Goal: Task Accomplishment & Management: Manage account settings

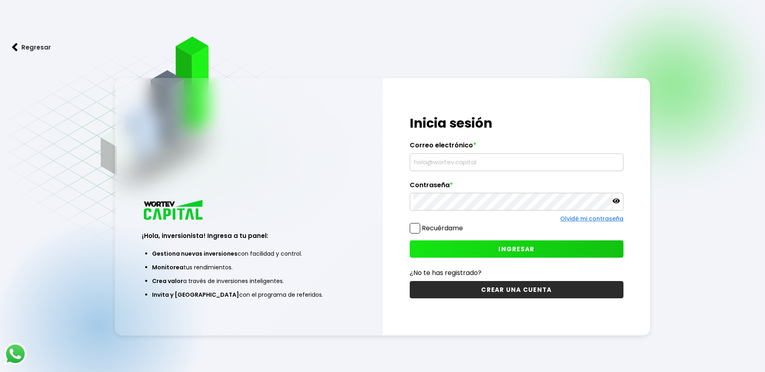
click at [443, 161] on input "text" at bounding box center [516, 162] width 206 height 17
type input "[EMAIL_ADDRESS][DOMAIN_NAME]"
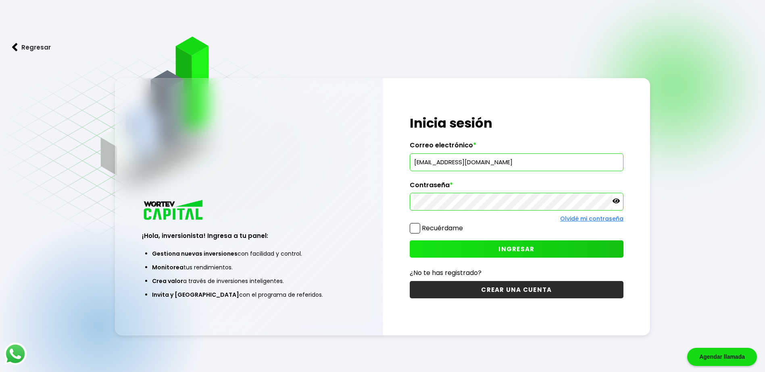
click at [497, 252] on button "INGRESAR" at bounding box center [517, 249] width 214 height 17
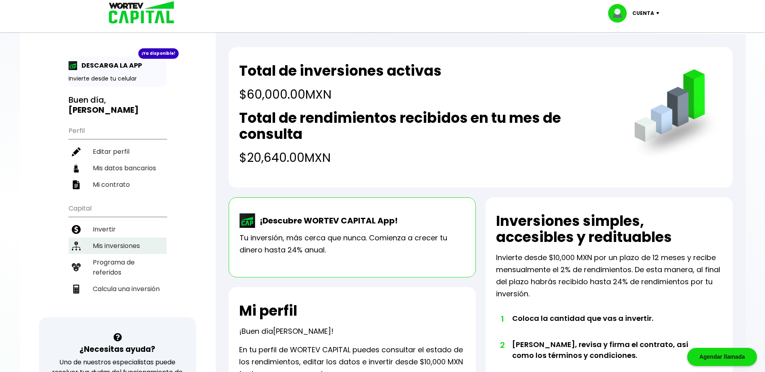
click at [126, 251] on li "Mis inversiones" at bounding box center [118, 246] width 98 height 17
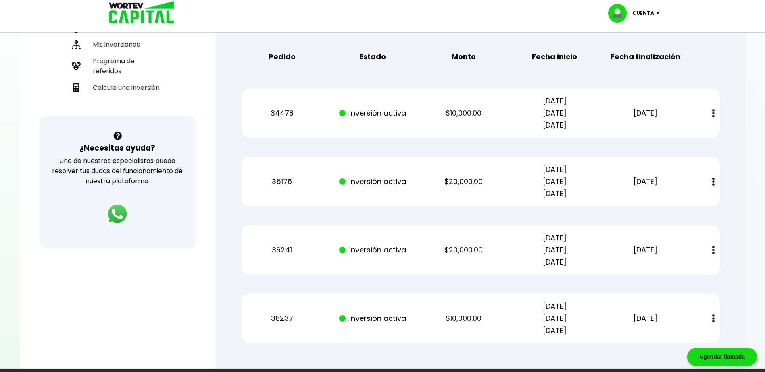
scroll to position [242, 0]
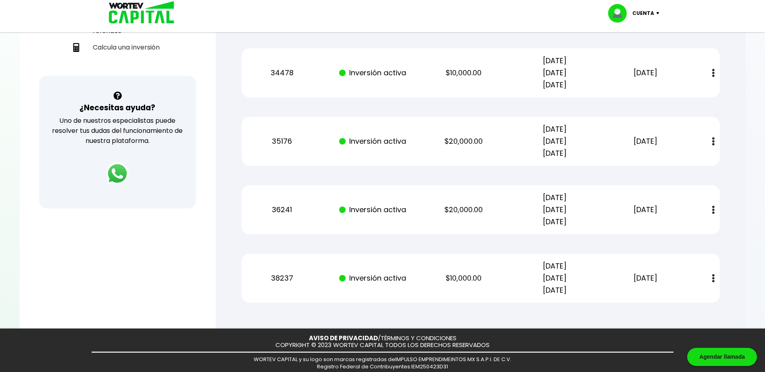
drag, startPoint x: 535, startPoint y: 222, endPoint x: 586, endPoint y: 222, distance: 50.4
click at [586, 222] on p "[DATE] [DATE] [DATE]" at bounding box center [554, 210] width 77 height 36
drag, startPoint x: 586, startPoint y: 222, endPoint x: 580, endPoint y: 156, distance: 66.0
click at [580, 156] on p "[DATE] [DATE] [DATE]" at bounding box center [554, 141] width 77 height 36
drag, startPoint x: 580, startPoint y: 156, endPoint x: 536, endPoint y: 87, distance: 81.7
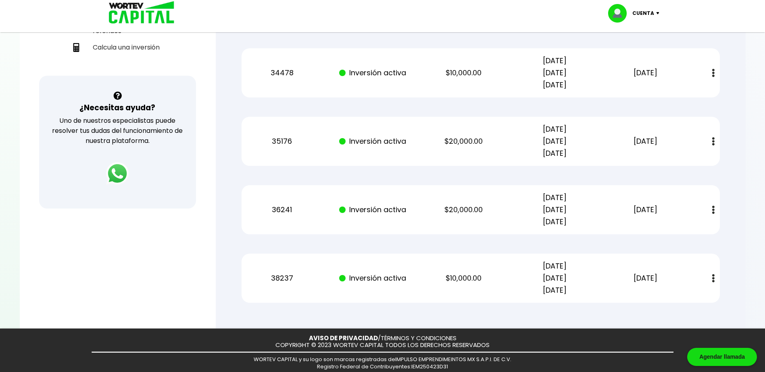
click at [536, 87] on p "[DATE] [DATE] [DATE]" at bounding box center [554, 73] width 77 height 36
drag, startPoint x: 534, startPoint y: 84, endPoint x: 602, endPoint y: 88, distance: 67.8
click at [602, 88] on div "34478 Inversión activa $10,000.00 [DATE] [DATE] [DATE] [DATE] Estado de cuenta" at bounding box center [480, 72] width 478 height 49
drag, startPoint x: 602, startPoint y: 88, endPoint x: 611, endPoint y: 99, distance: 13.8
click at [609, 99] on div "Mis inversiones Como inversionista activo de WORTEV CAPITAL, apoyas el crecimie…" at bounding box center [481, 74] width 504 height 483
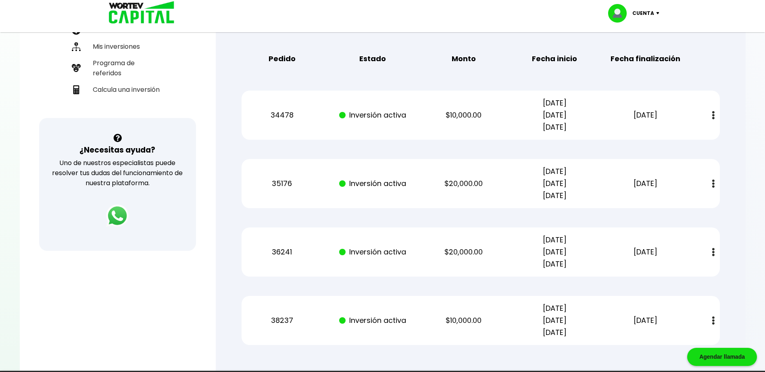
scroll to position [202, 0]
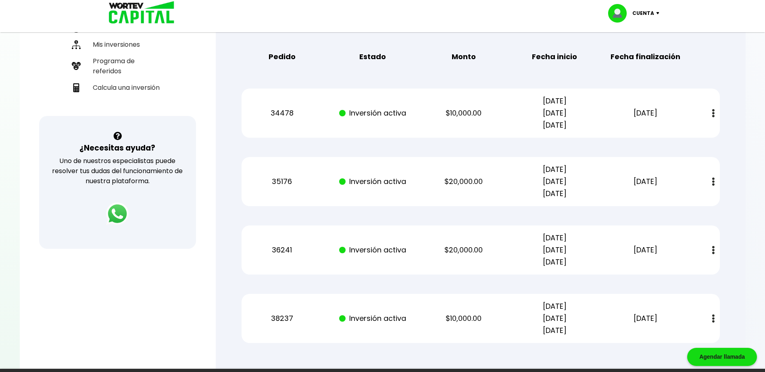
drag, startPoint x: 627, startPoint y: 114, endPoint x: 678, endPoint y: 116, distance: 51.2
click at [678, 116] on p "[DATE]" at bounding box center [645, 113] width 77 height 12
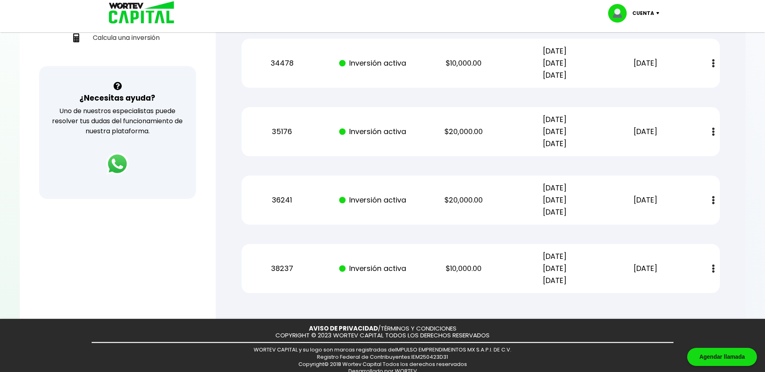
scroll to position [261, 0]
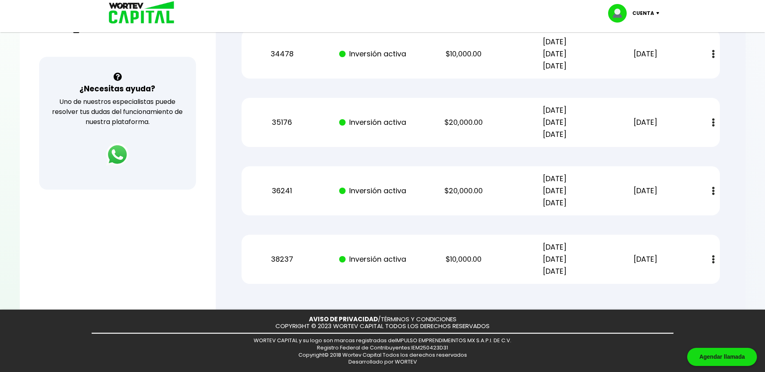
drag, startPoint x: 622, startPoint y: 192, endPoint x: 678, endPoint y: 192, distance: 55.2
click at [678, 192] on p "[DATE]" at bounding box center [645, 191] width 77 height 12
drag, startPoint x: 627, startPoint y: 260, endPoint x: 665, endPoint y: 258, distance: 37.9
click at [665, 258] on p "[DATE]" at bounding box center [645, 260] width 77 height 12
drag, startPoint x: 665, startPoint y: 258, endPoint x: 669, endPoint y: 262, distance: 5.4
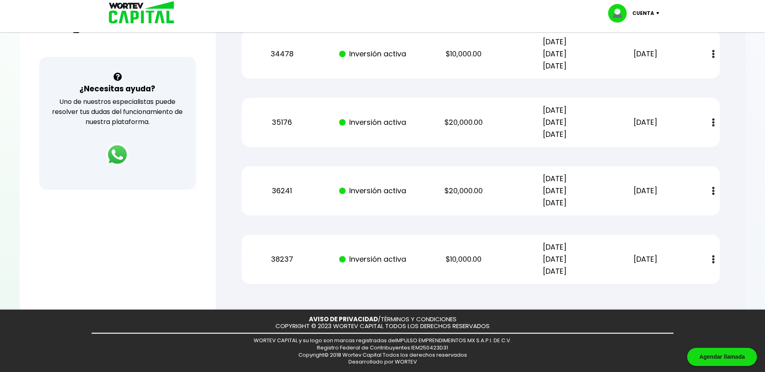
click at [669, 262] on p "[DATE]" at bounding box center [645, 260] width 77 height 12
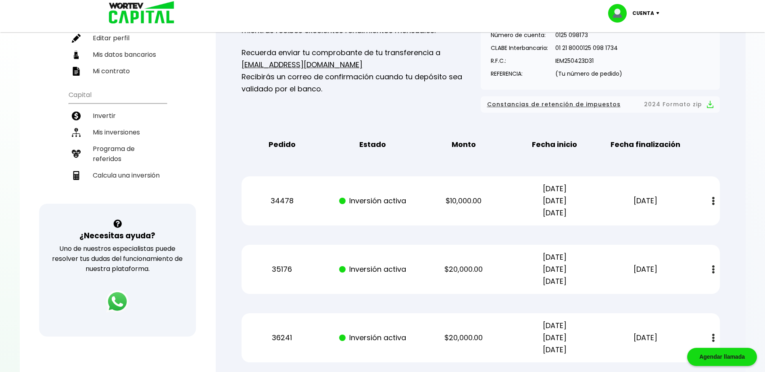
scroll to position [0, 0]
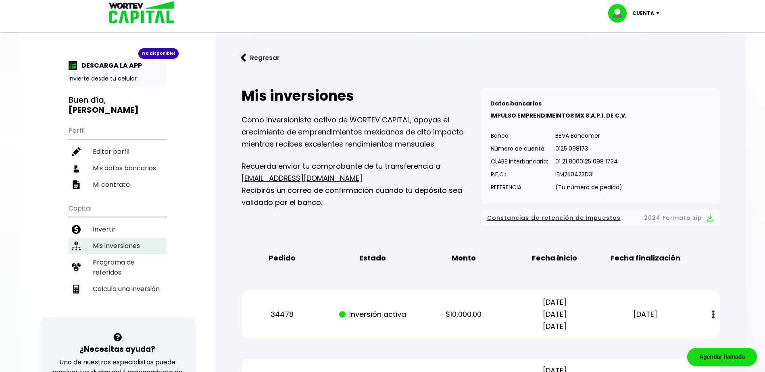
click at [127, 246] on li "Mis inversiones" at bounding box center [118, 246] width 98 height 17
click at [135, 232] on li "Invertir" at bounding box center [118, 229] width 98 height 17
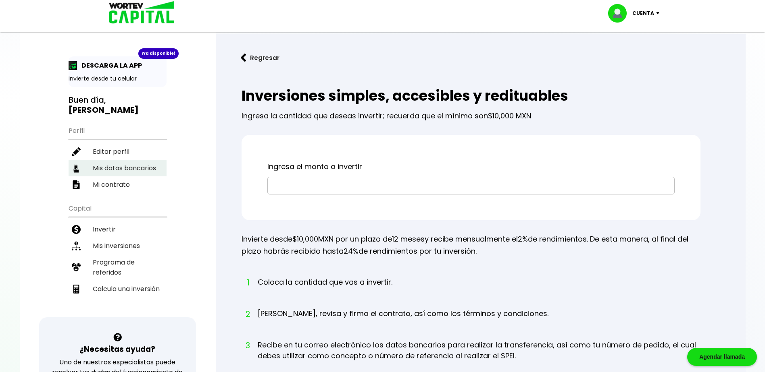
click at [150, 174] on li "Mis datos bancarios" at bounding box center [118, 168] width 98 height 17
select select "Santander"
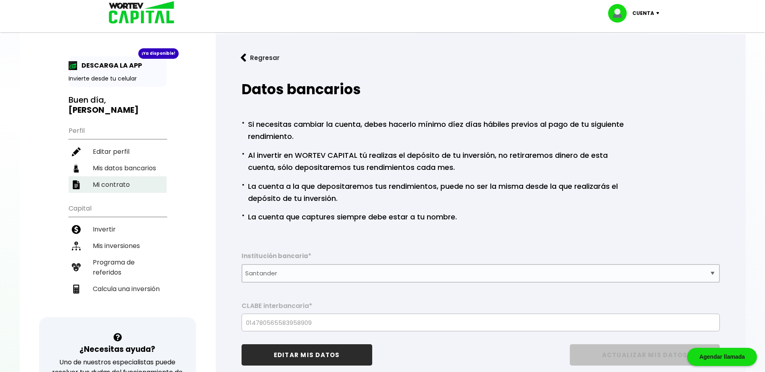
click at [150, 181] on li "Mi contrato" at bounding box center [118, 185] width 98 height 17
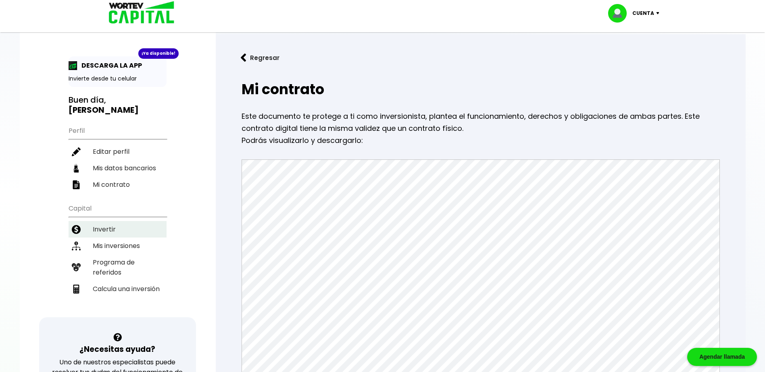
click at [148, 237] on li "Invertir" at bounding box center [118, 229] width 98 height 17
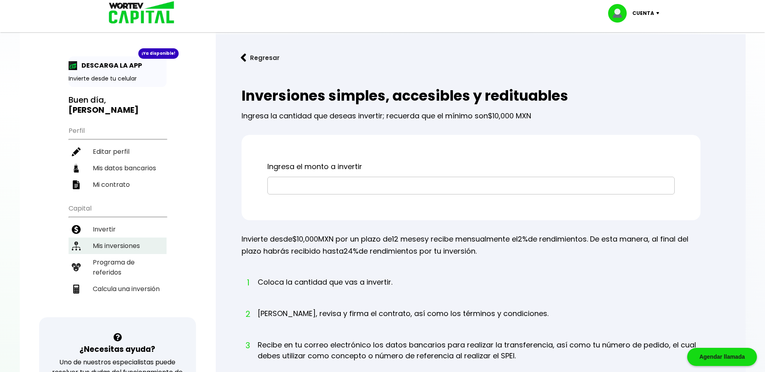
click at [139, 247] on li "Mis inversiones" at bounding box center [118, 246] width 98 height 17
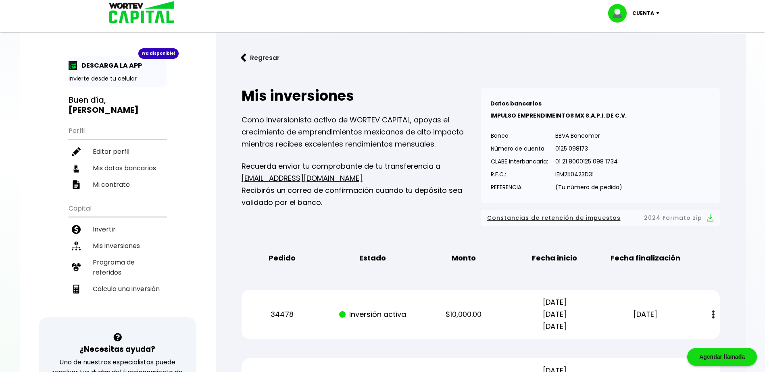
click at [639, 9] on p "Cuenta" at bounding box center [643, 13] width 22 height 12
drag, startPoint x: 639, startPoint y: 9, endPoint x: 626, endPoint y: 55, distance: 47.8
click at [626, 55] on li "Cerrar sesión" at bounding box center [634, 54] width 64 height 17
